Goal: Book appointment/travel/reservation

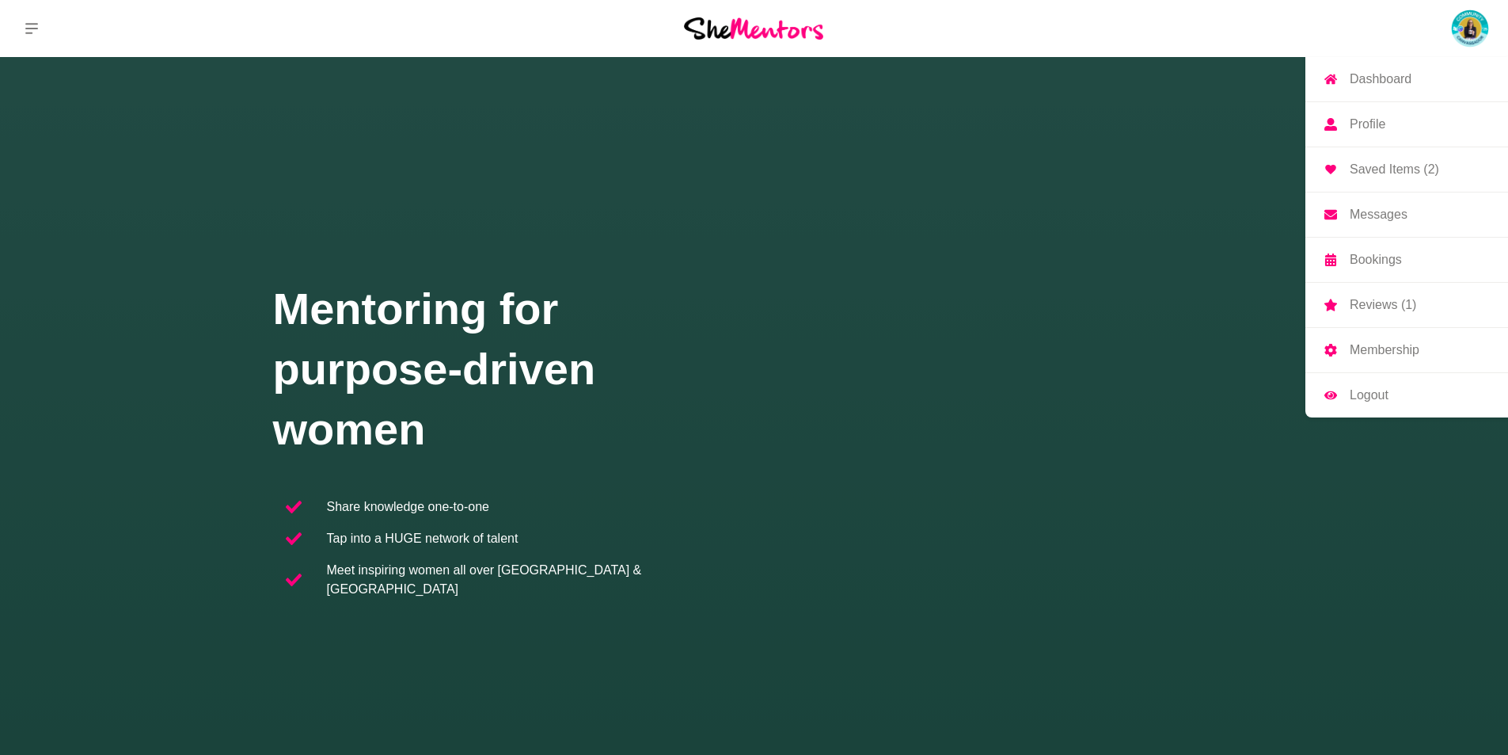
click at [1365, 249] on link "Bookings" at bounding box center [1407, 260] width 203 height 44
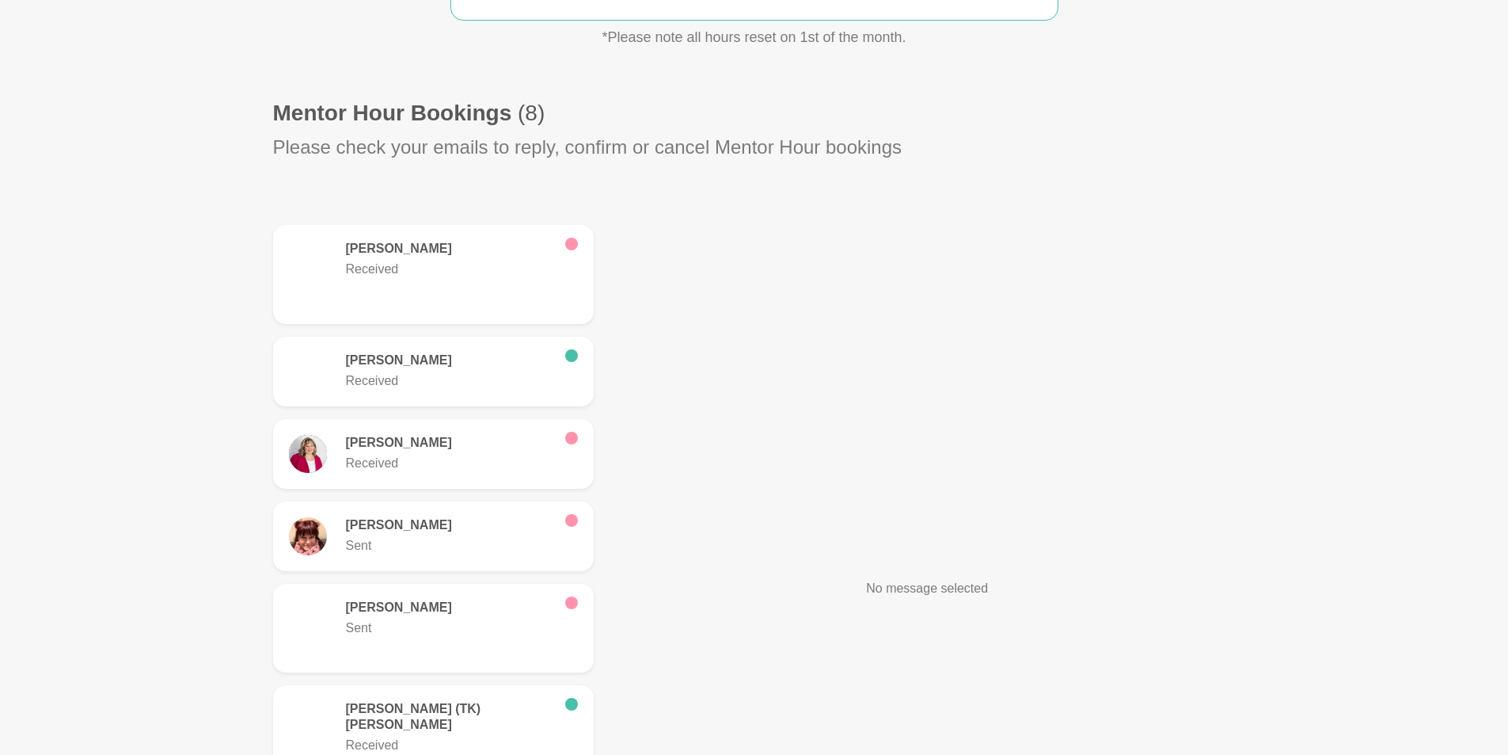
scroll to position [158, 0]
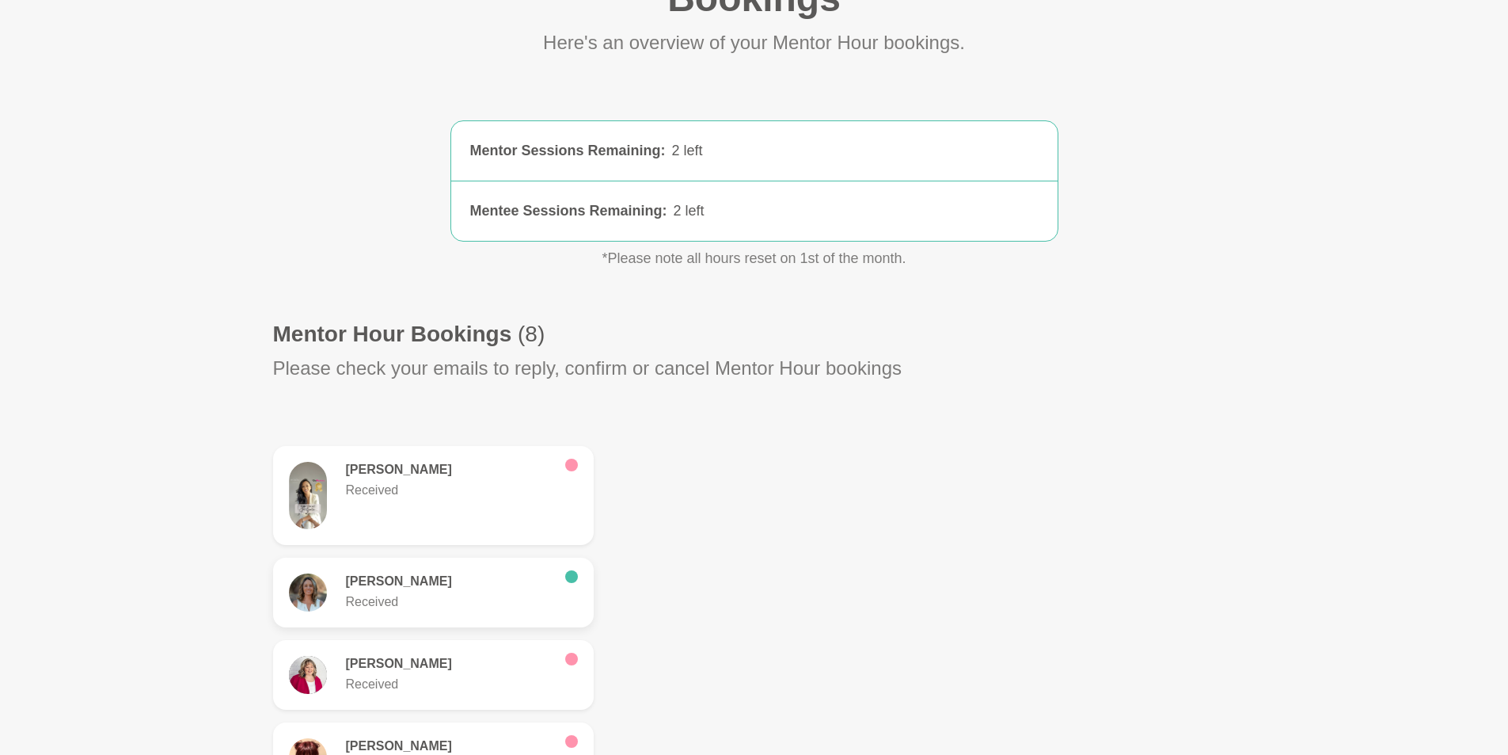
click at [371, 589] on h6 "[PERSON_NAME]" at bounding box center [449, 581] width 207 height 16
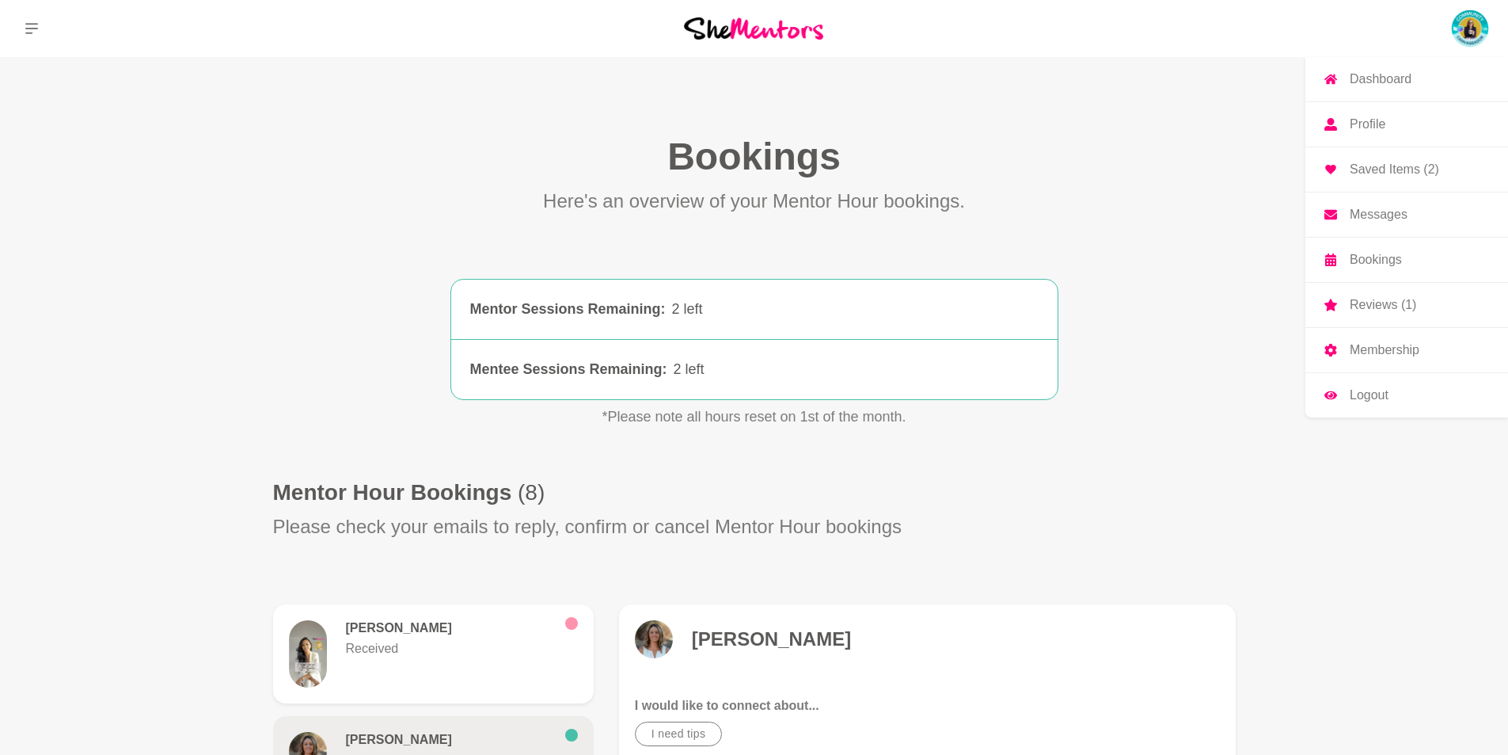
click at [1360, 124] on p "Profile" at bounding box center [1368, 124] width 36 height 13
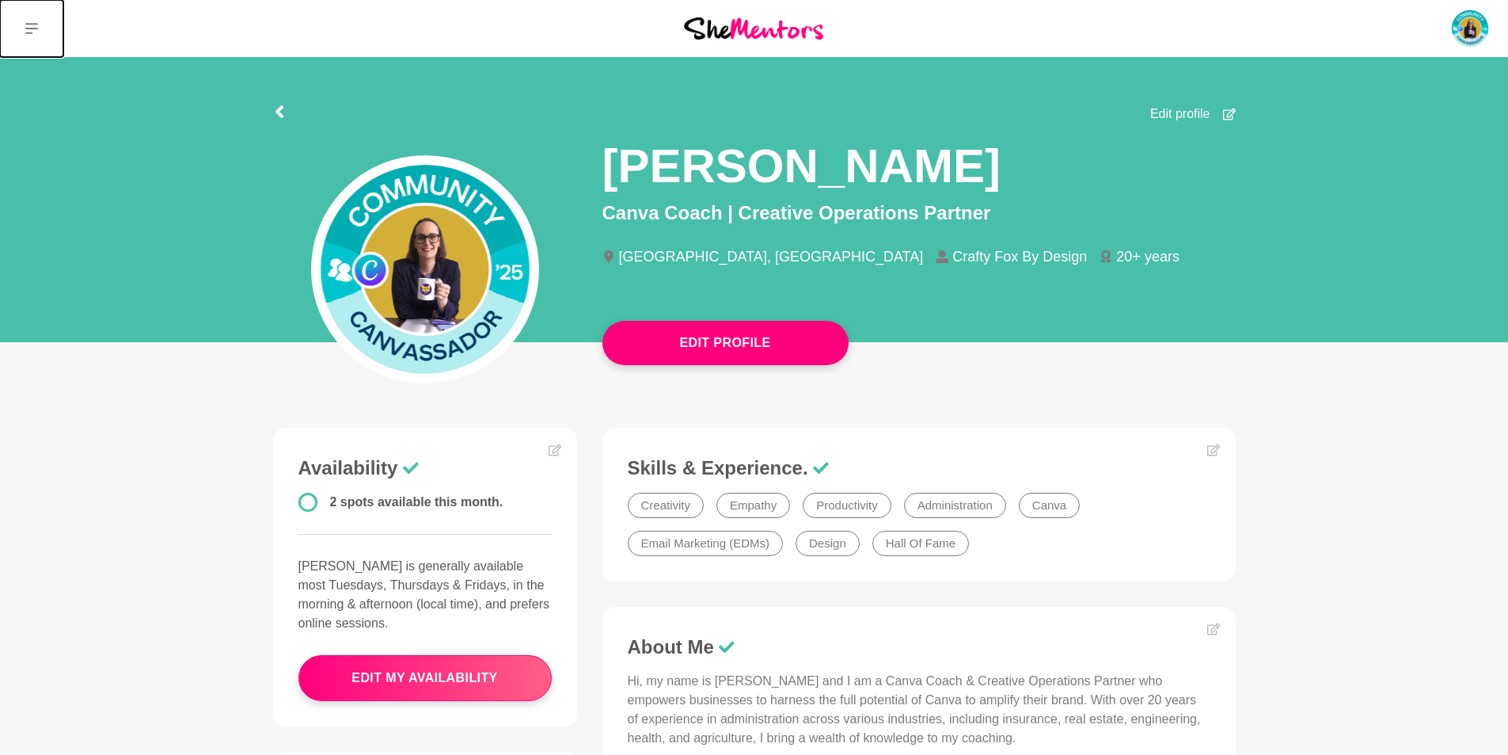
click at [23, 22] on button at bounding box center [31, 28] width 63 height 57
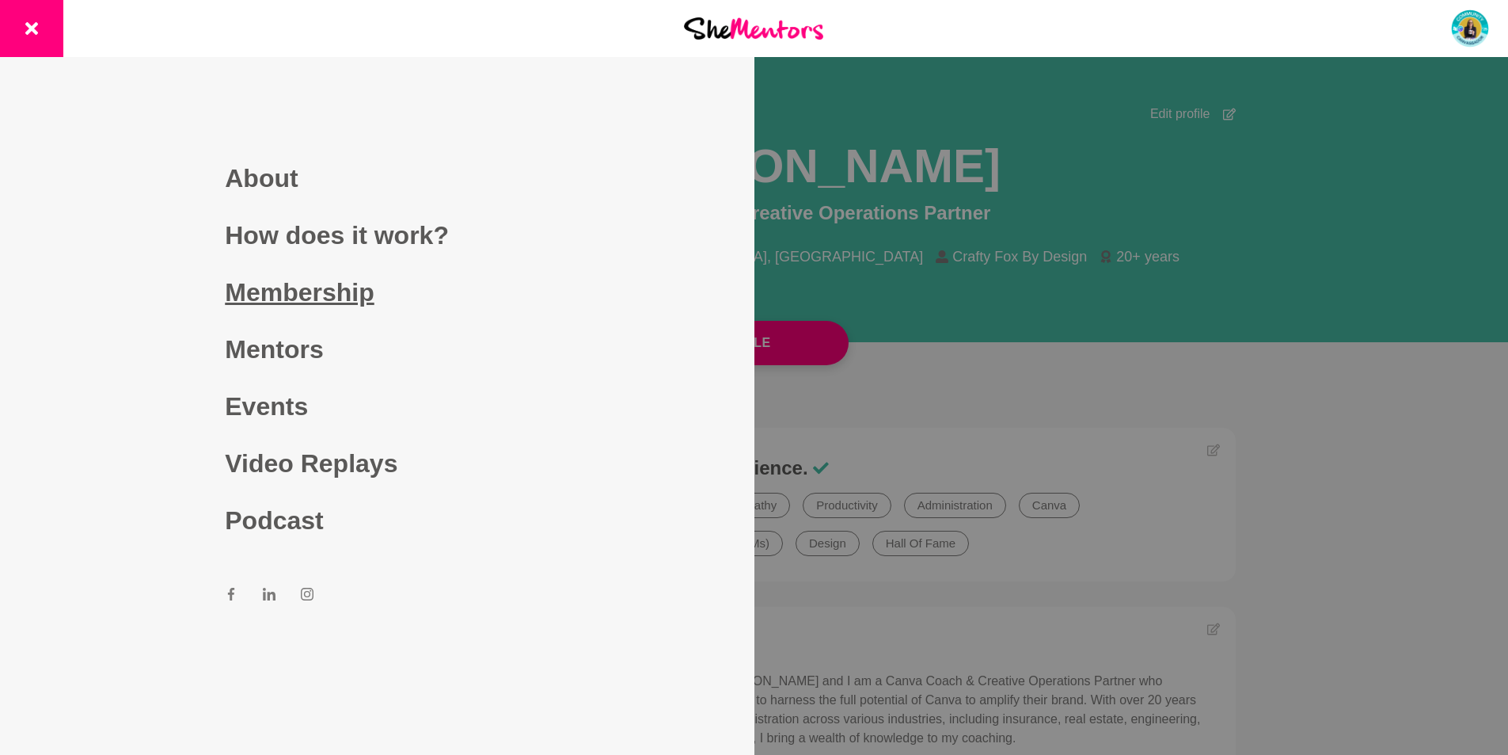
click at [242, 285] on link "Membership" at bounding box center [377, 292] width 304 height 57
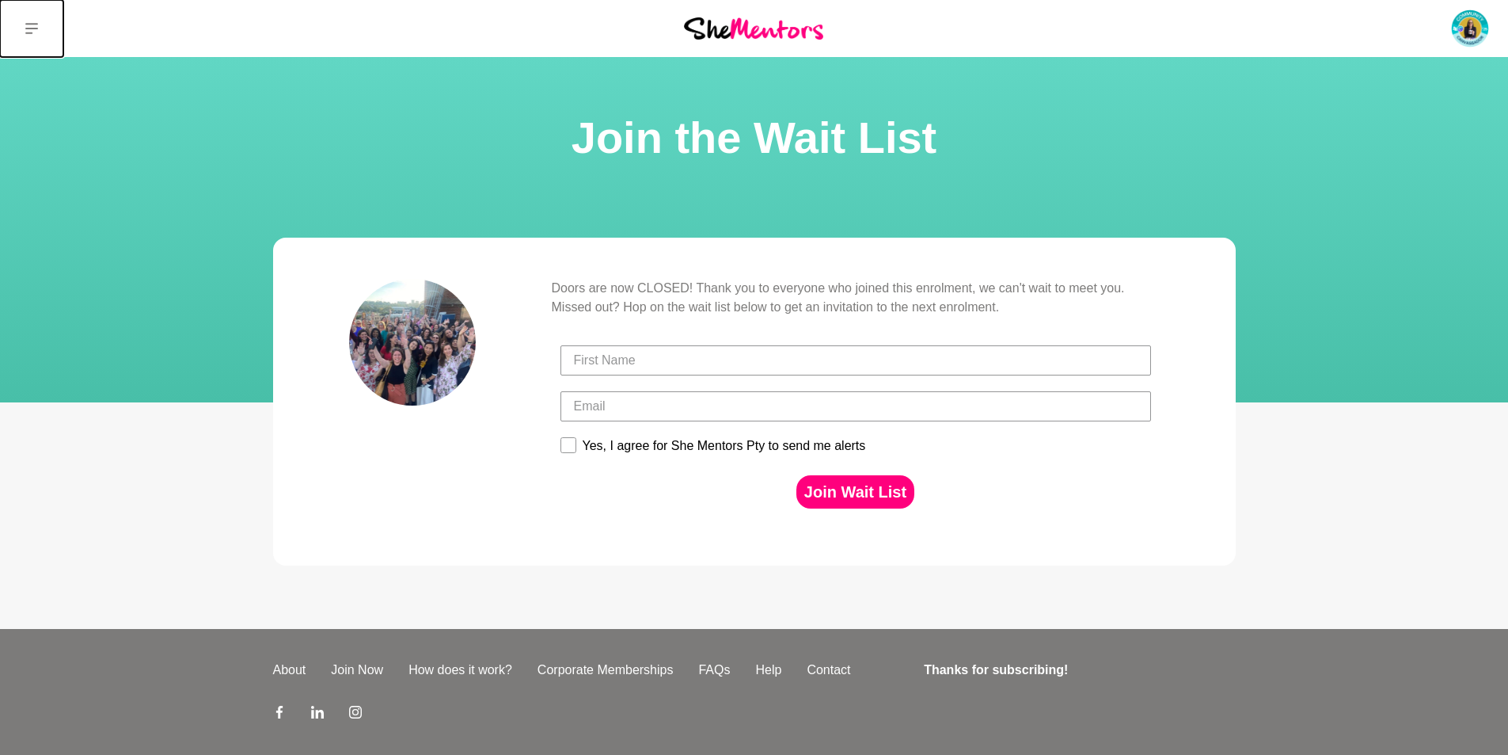
click at [28, 24] on icon at bounding box center [31, 28] width 13 height 11
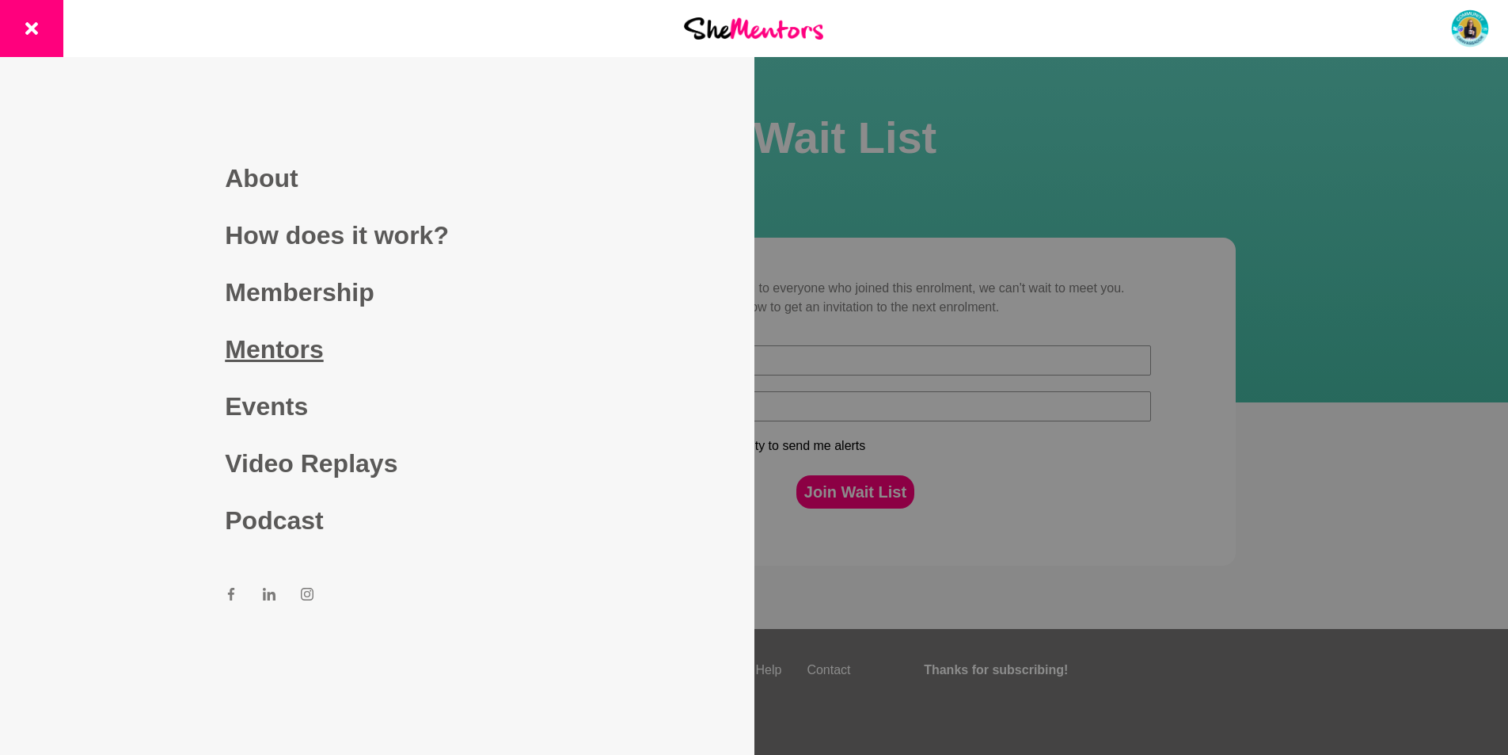
click at [252, 348] on link "Mentors" at bounding box center [377, 349] width 304 height 57
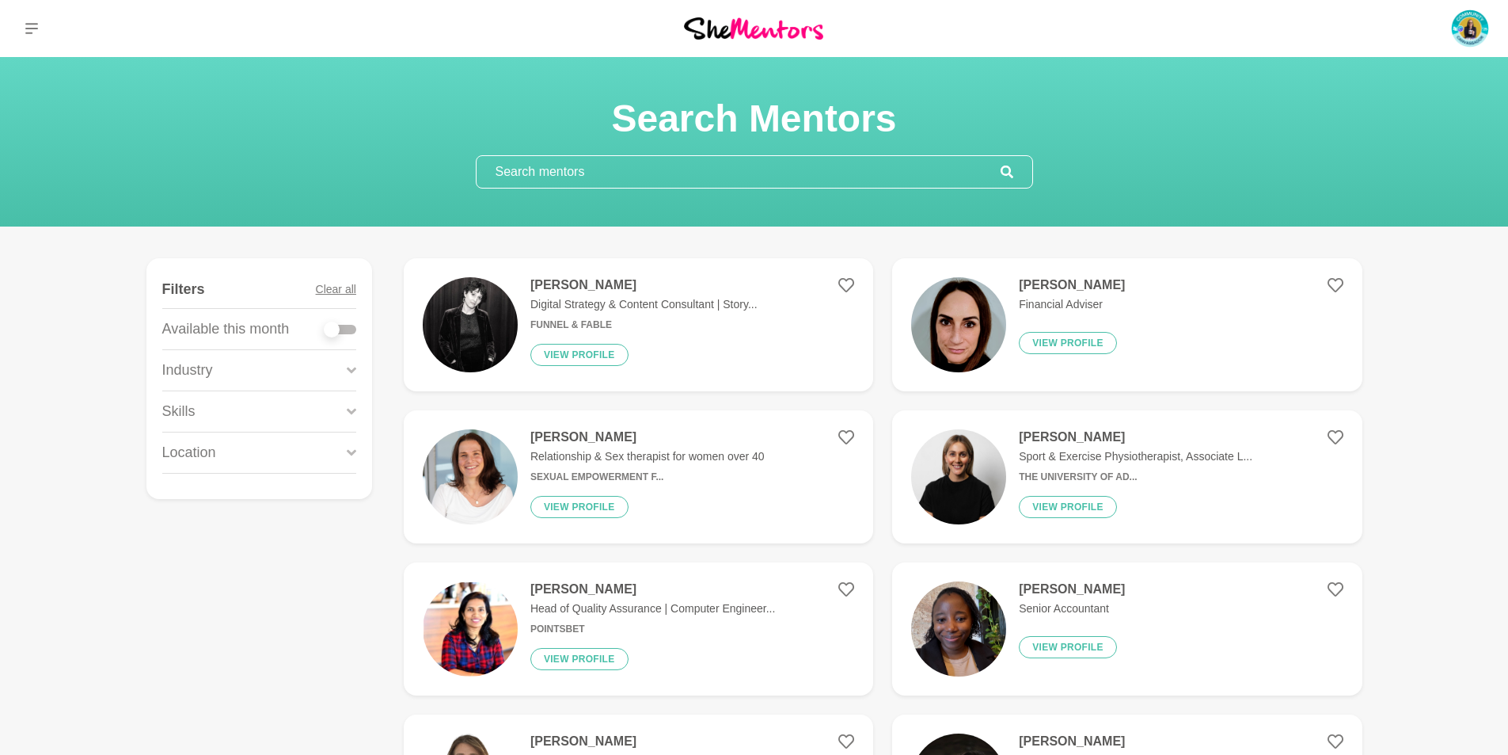
click at [641, 172] on input "text" at bounding box center [739, 172] width 524 height 32
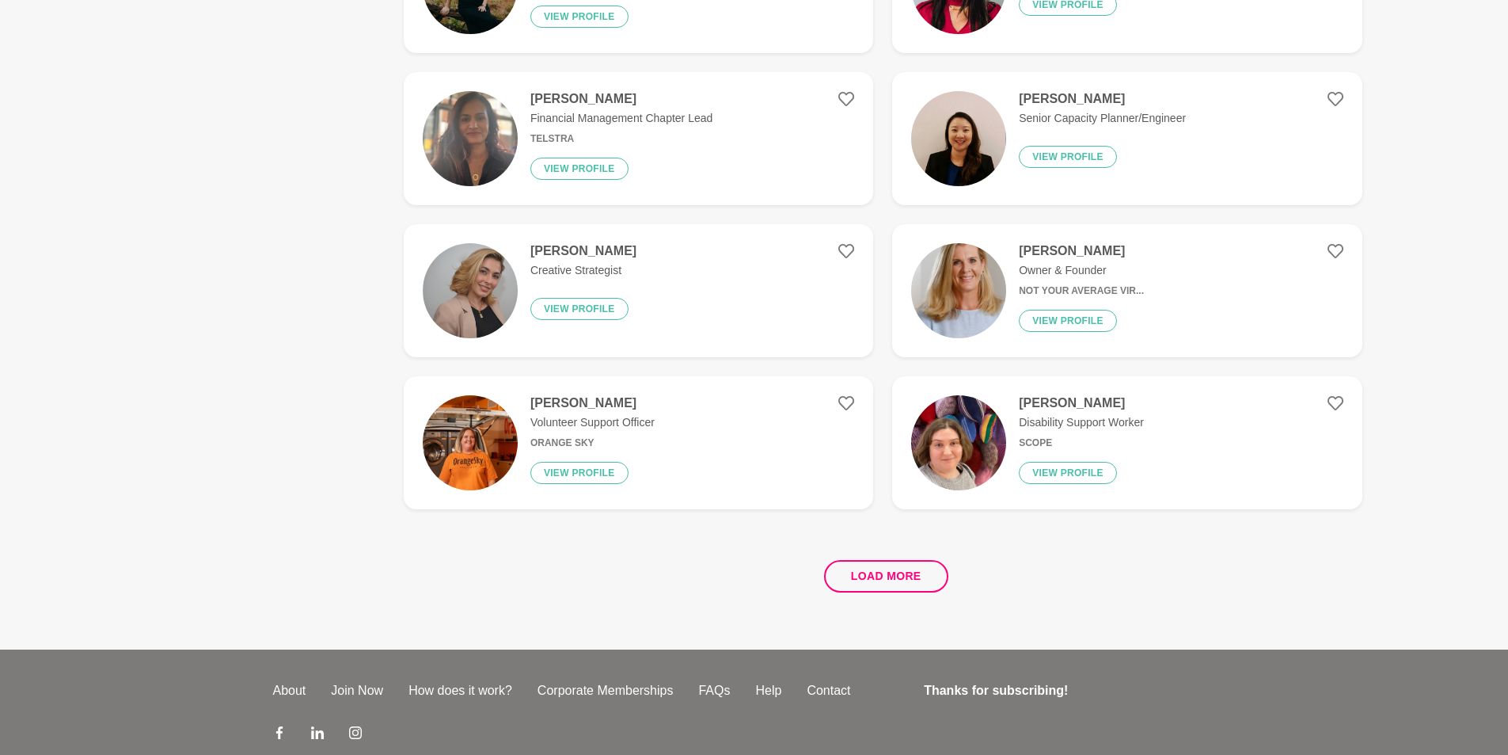
scroll to position [2771, 0]
click at [862, 584] on button "Load more" at bounding box center [886, 575] width 124 height 32
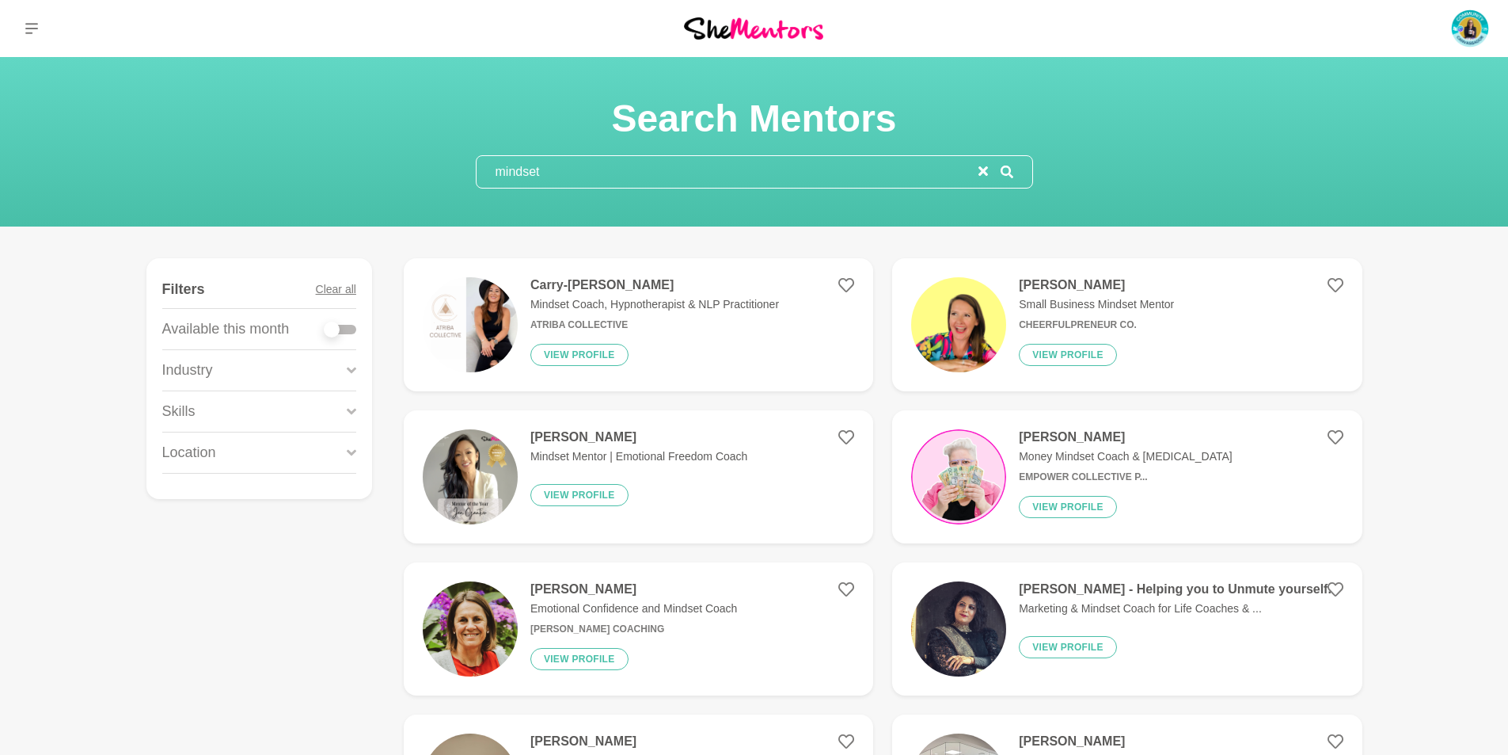
click at [562, 164] on input "mindset" at bounding box center [728, 172] width 502 height 32
drag, startPoint x: 559, startPoint y: 166, endPoint x: 443, endPoint y: 179, distance: 117.1
click at [443, 179] on div "Search Mentors mindset" at bounding box center [754, 141] width 1470 height 93
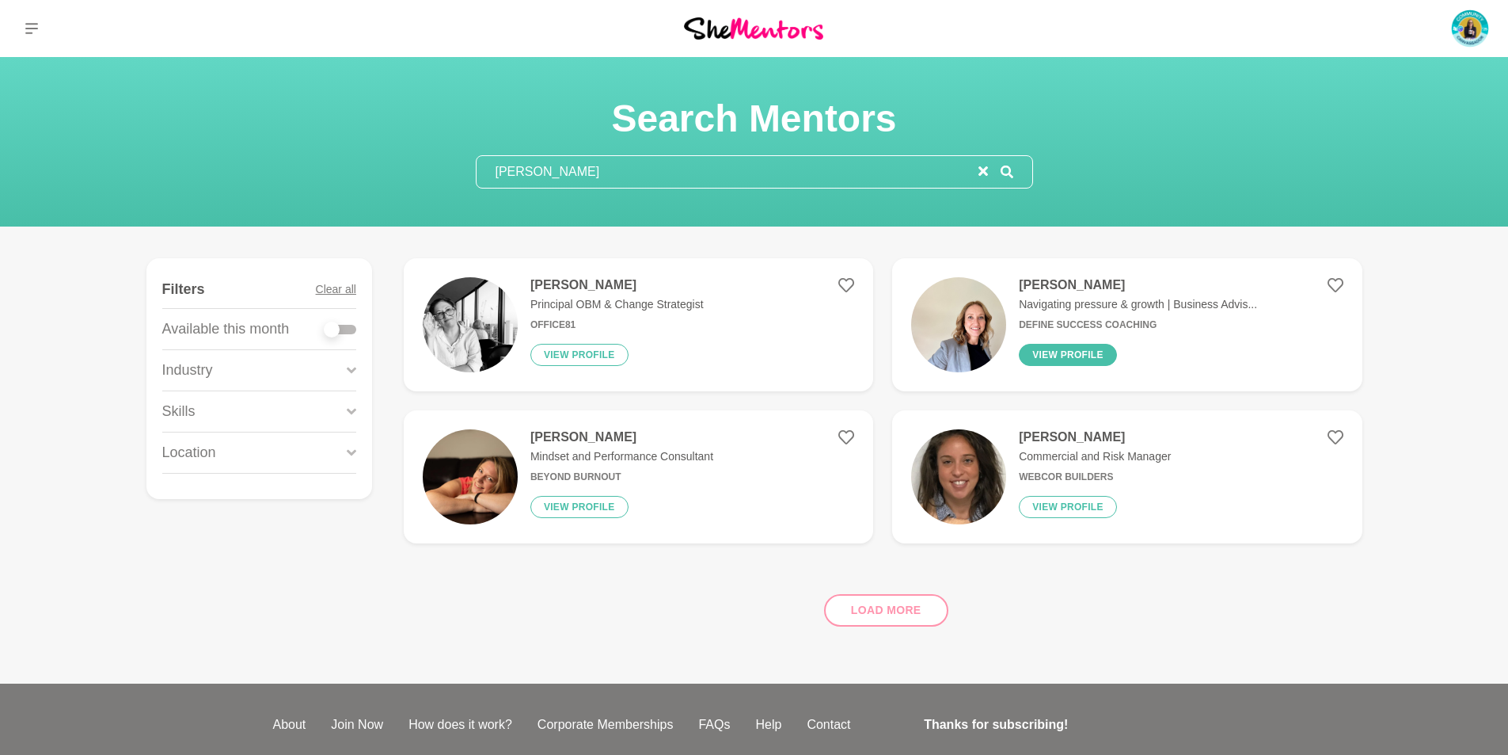
type input "[PERSON_NAME]"
click at [1071, 357] on button "View profile" at bounding box center [1068, 355] width 98 height 22
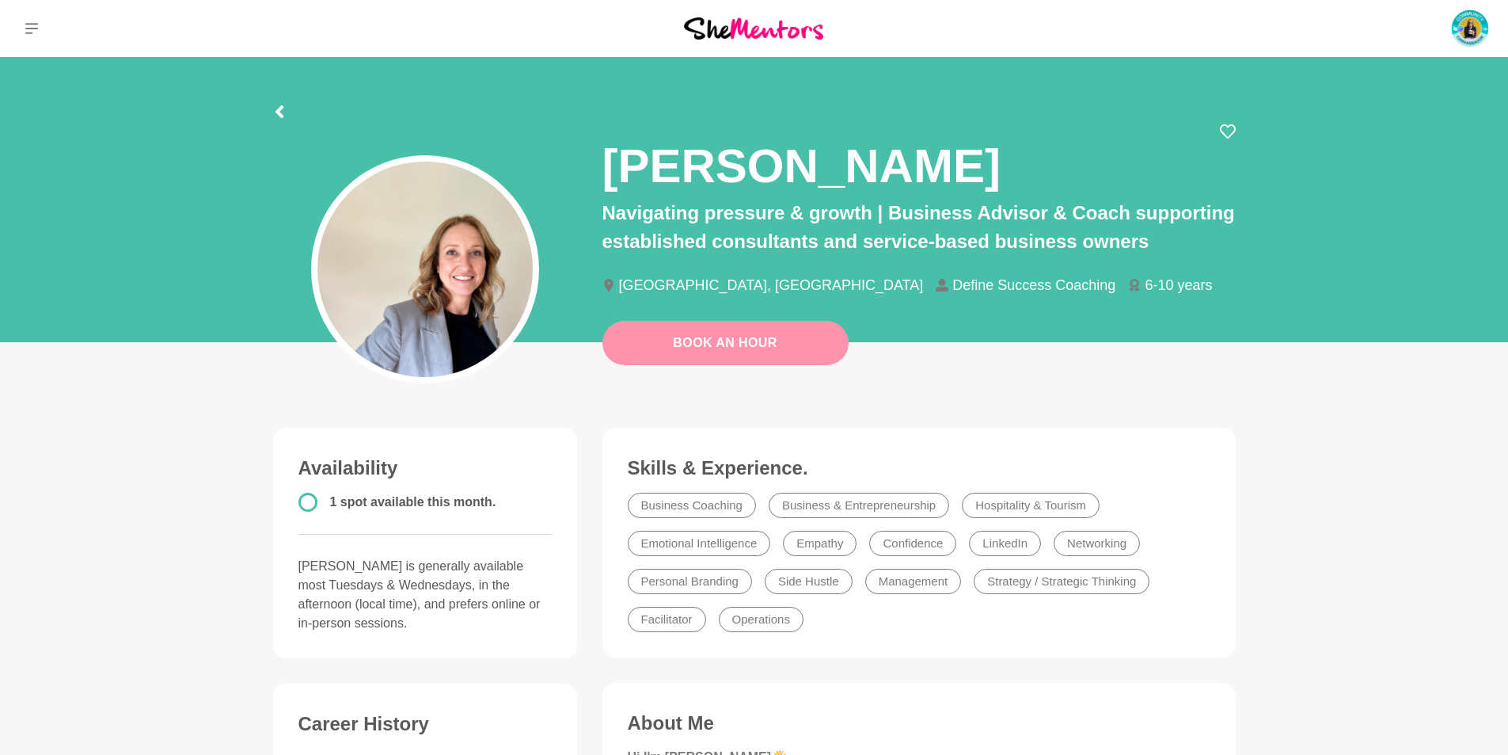
click at [732, 343] on link "Book An Hour" at bounding box center [726, 343] width 246 height 44
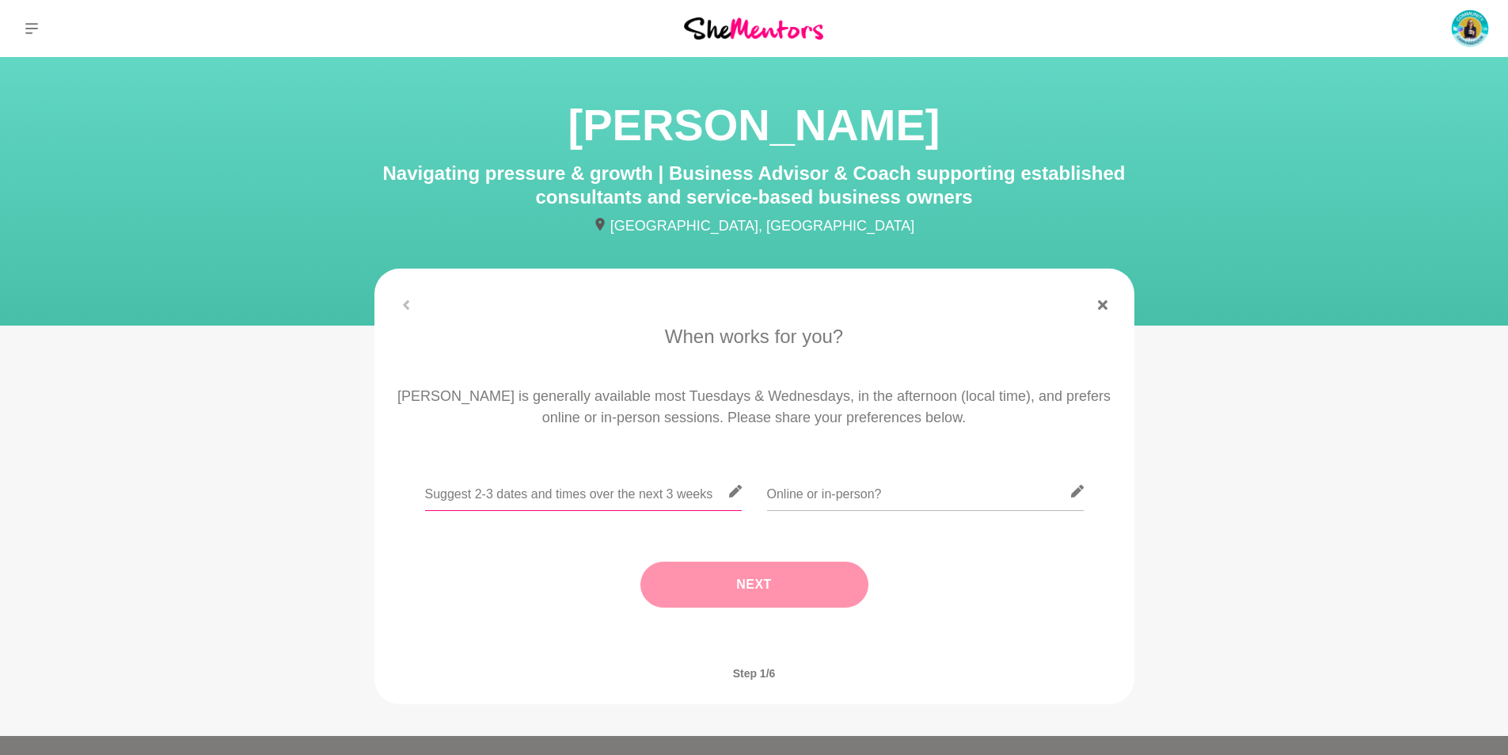
click at [534, 505] on input "text" at bounding box center [583, 491] width 317 height 39
type input "[DATE] 9th or Wed 10, or Wed 17th"
type input "Online (Adelaide time)"
click at [699, 581] on button "Next" at bounding box center [755, 584] width 228 height 46
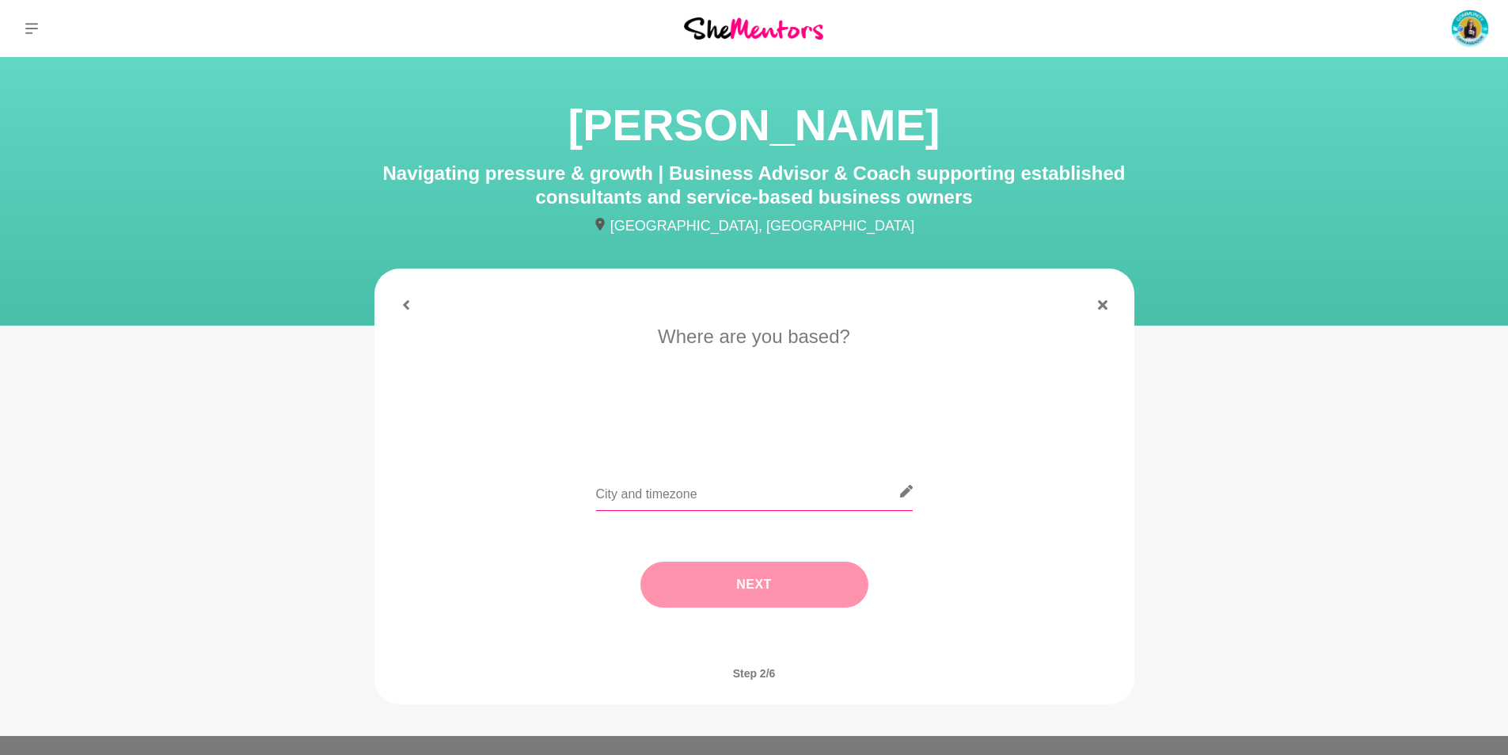
click at [664, 493] on input "text" at bounding box center [754, 491] width 317 height 39
type input "A"
type input "[GEOGRAPHIC_DATA]"
click at [706, 588] on button "Next" at bounding box center [755, 584] width 228 height 46
click at [676, 491] on input "text" at bounding box center [754, 491] width 317 height 39
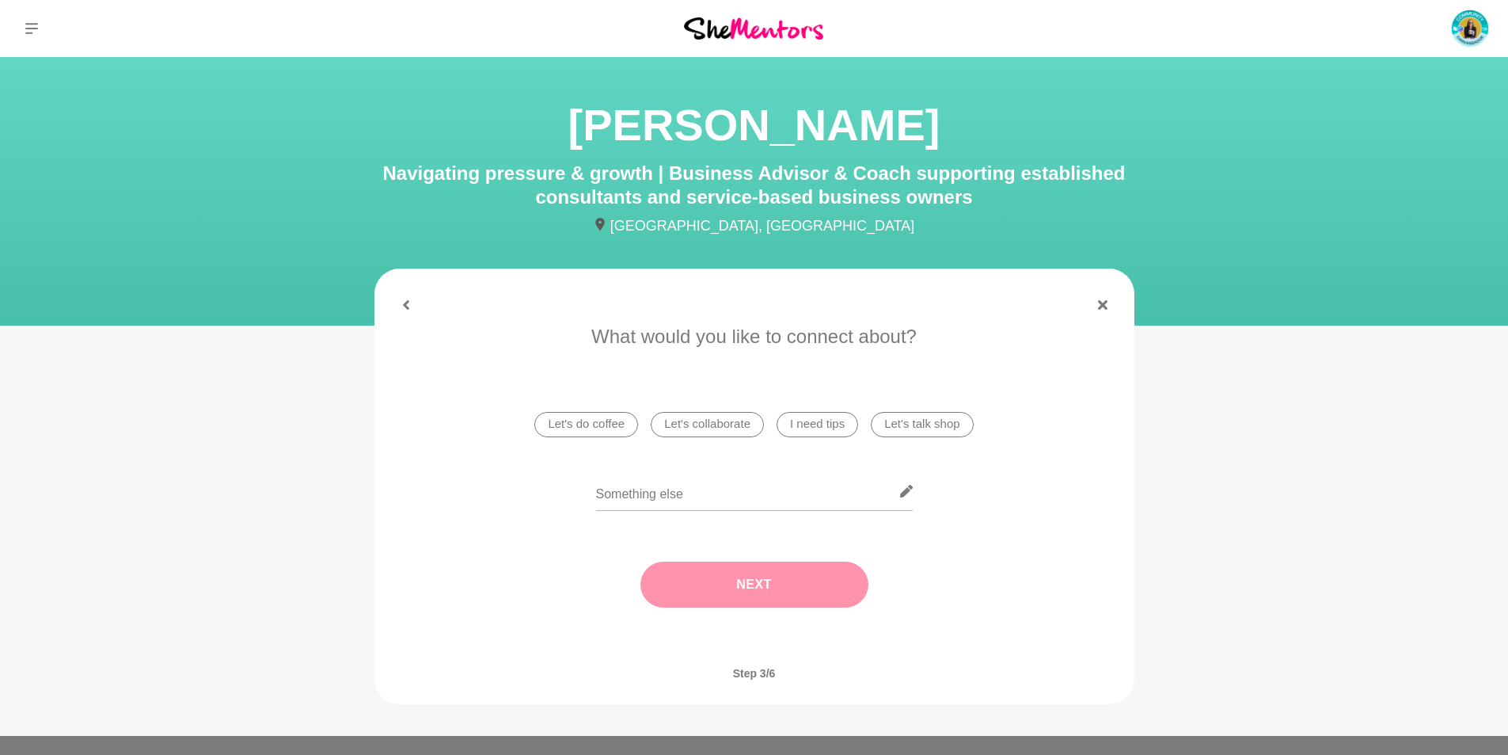
click at [896, 435] on li "Let's talk shop" at bounding box center [922, 424] width 102 height 25
click at [785, 589] on button "Next" at bounding box center [755, 584] width 228 height 46
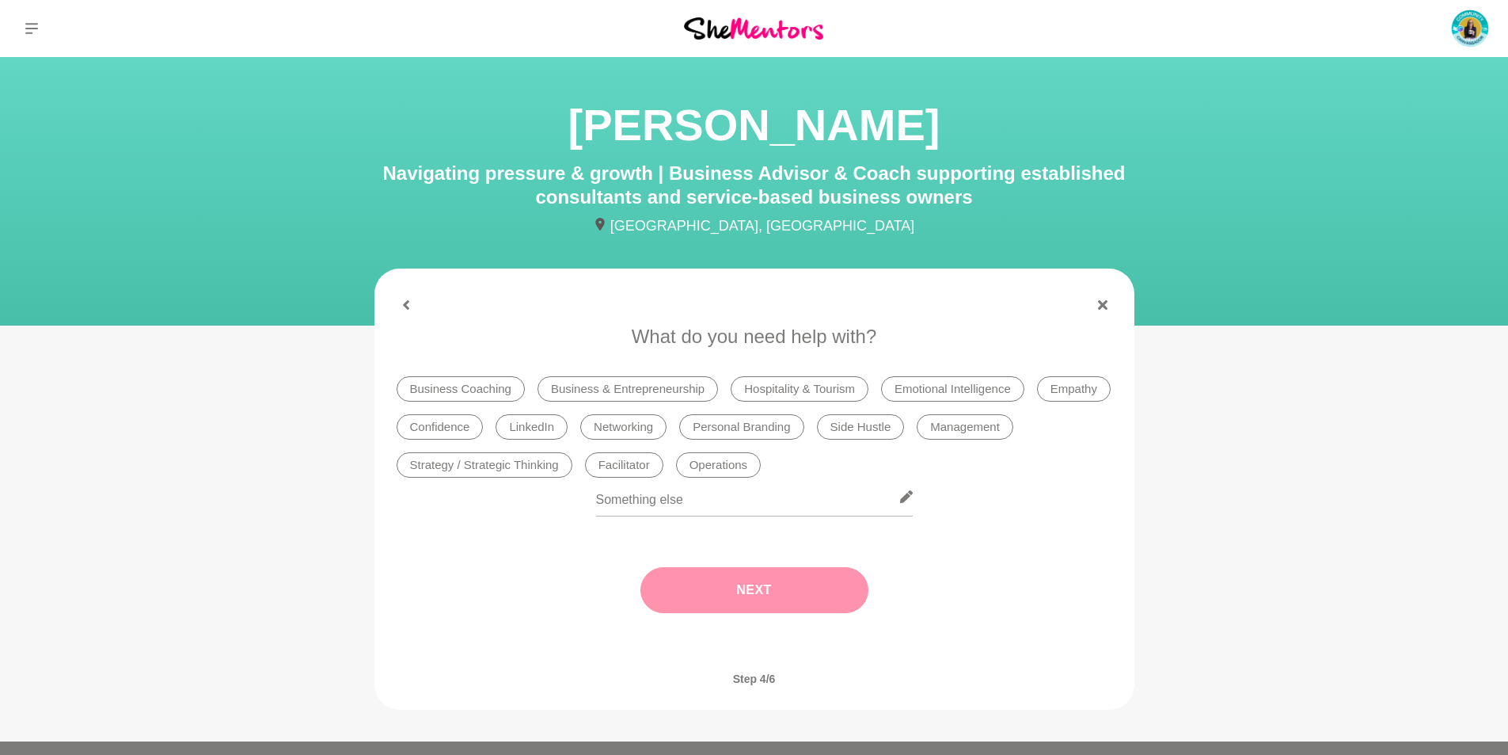
click at [488, 386] on li "Business Coaching" at bounding box center [461, 388] width 128 height 25
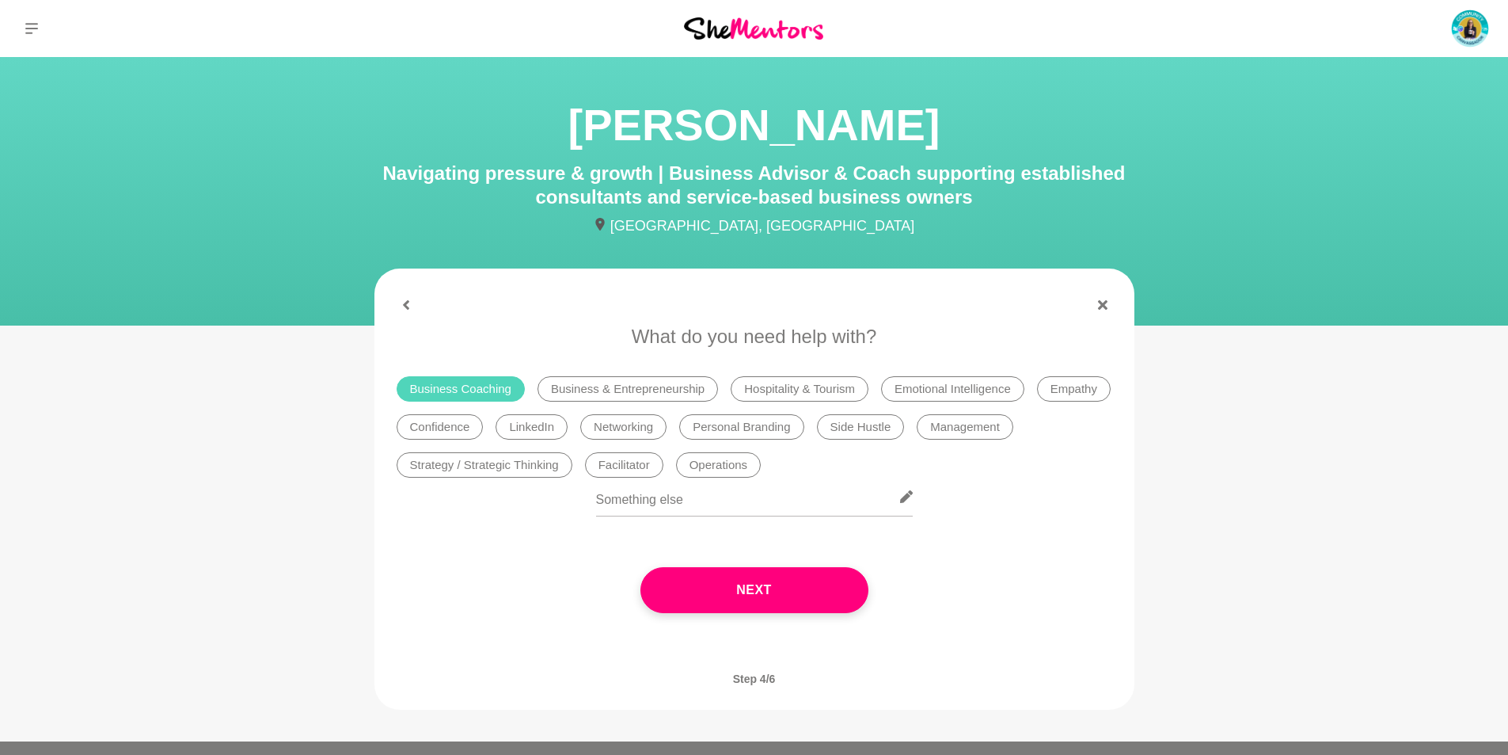
click at [455, 426] on li "Confidence" at bounding box center [440, 426] width 87 height 25
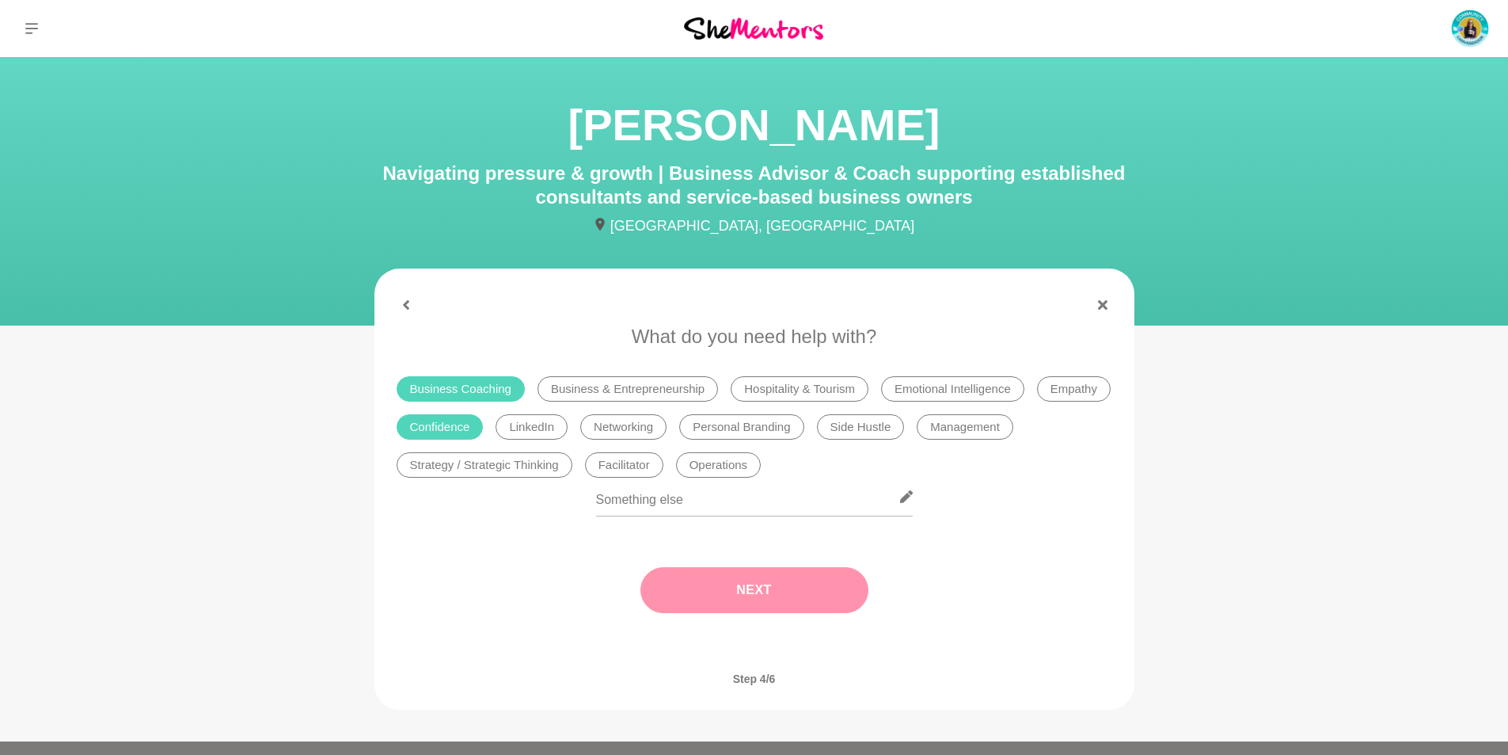
click at [758, 590] on button "Next" at bounding box center [755, 590] width 228 height 46
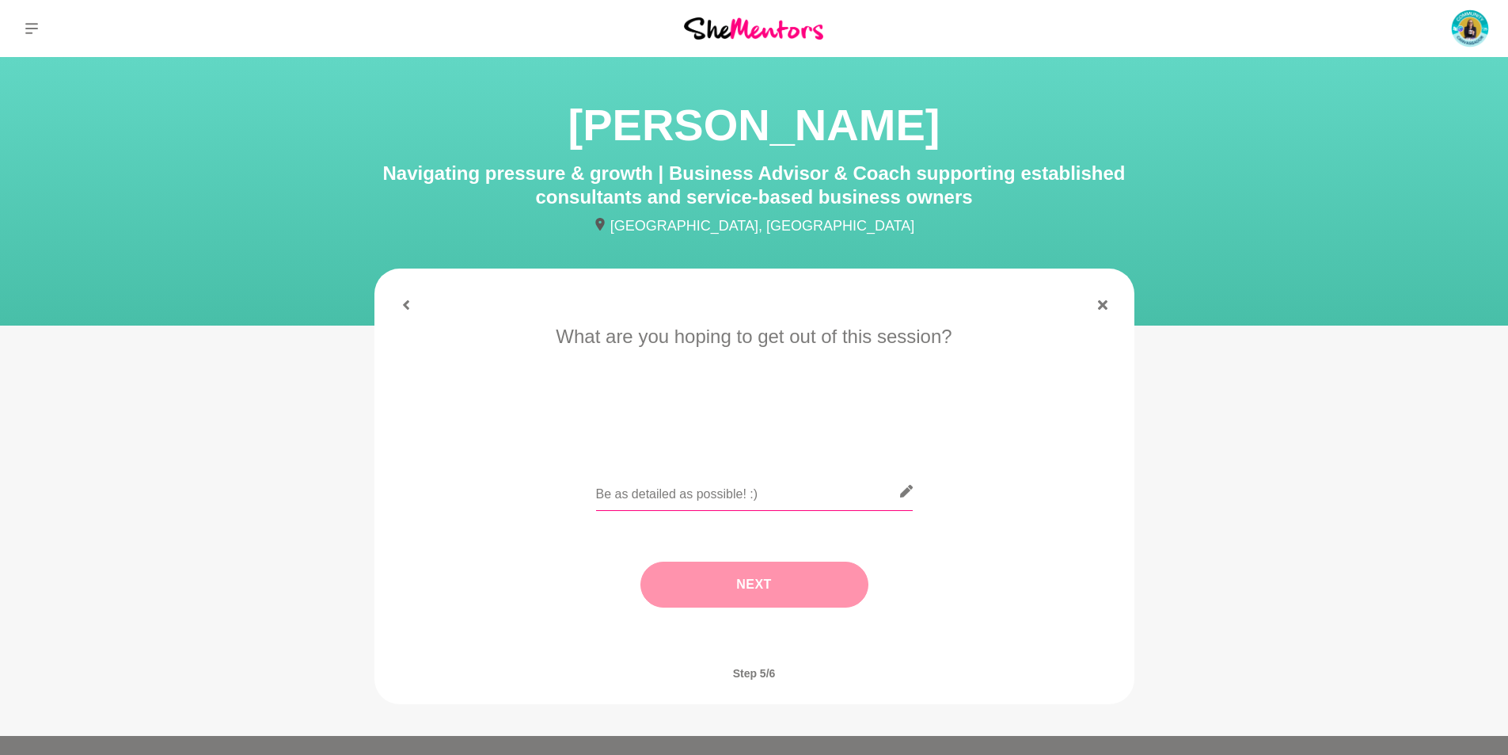
click at [621, 496] on input "text" at bounding box center [754, 491] width 317 height 39
click at [744, 496] on input "Looking to connect with another SA business" at bounding box center [754, 491] width 317 height 39
type input "Looking to connect with other SA business owners."
click at [813, 585] on button "Next" at bounding box center [755, 584] width 228 height 46
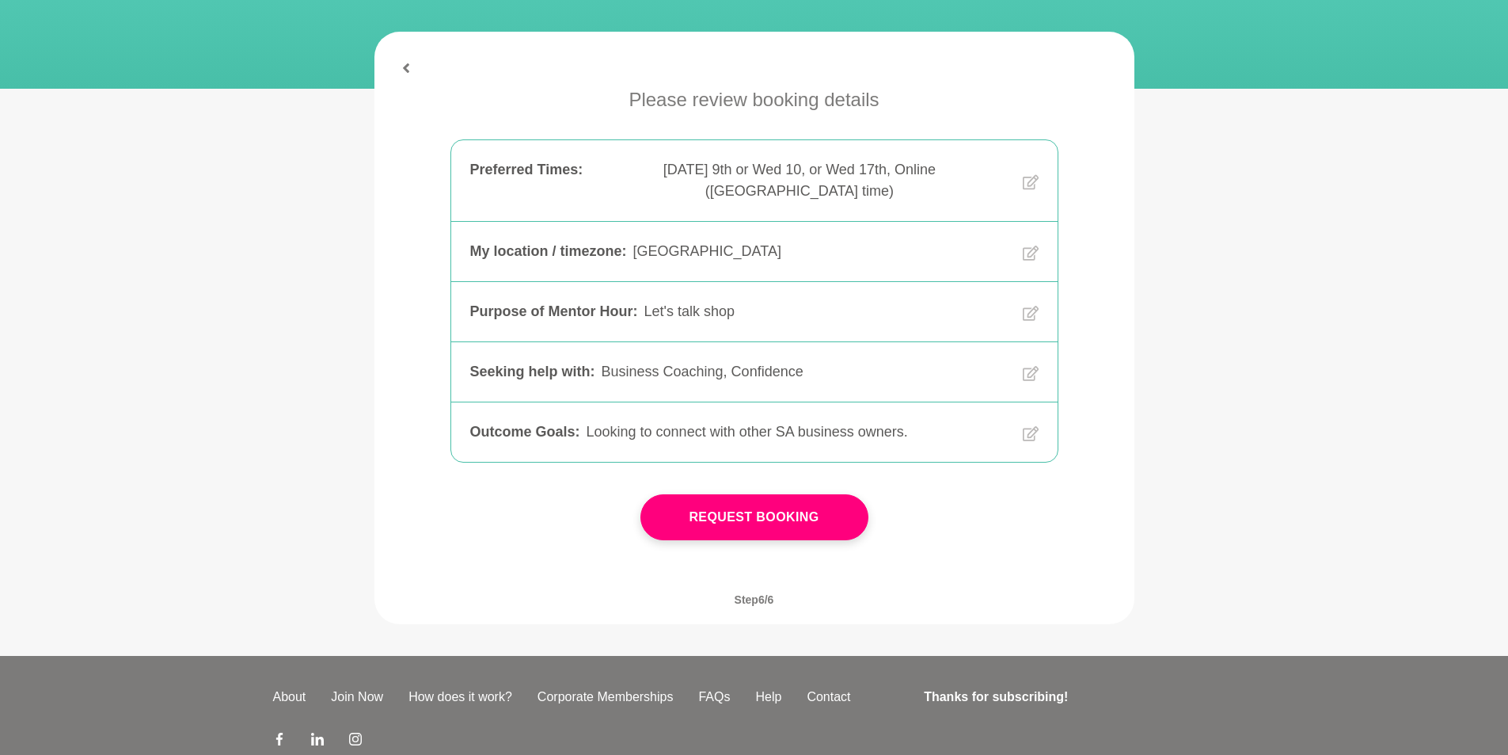
scroll to position [238, 0]
click at [790, 501] on button "Request Booking" at bounding box center [755, 516] width 228 height 46
